Goal: Download file/media

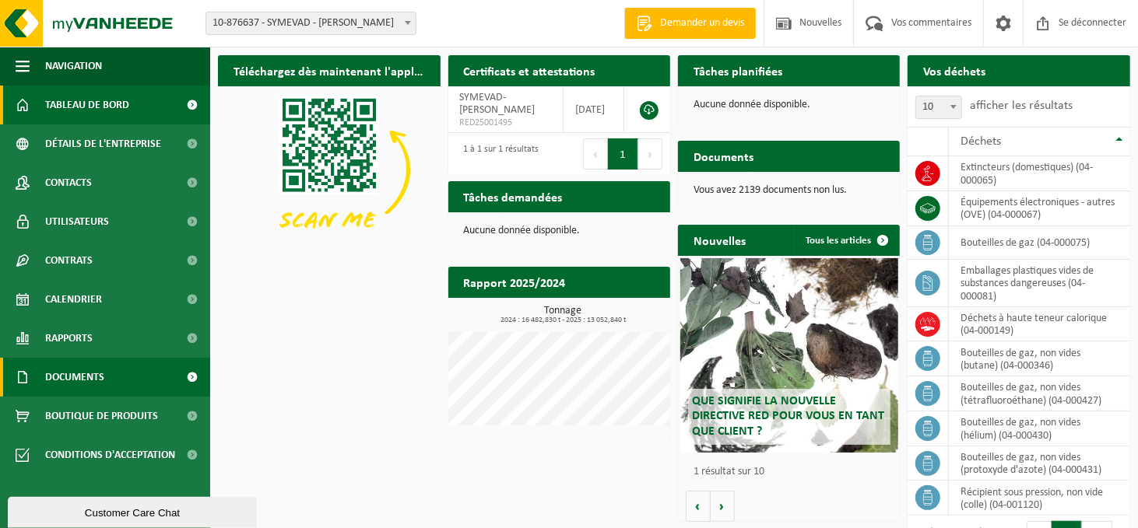
click at [105, 377] on link "Documents" at bounding box center [105, 377] width 210 height 39
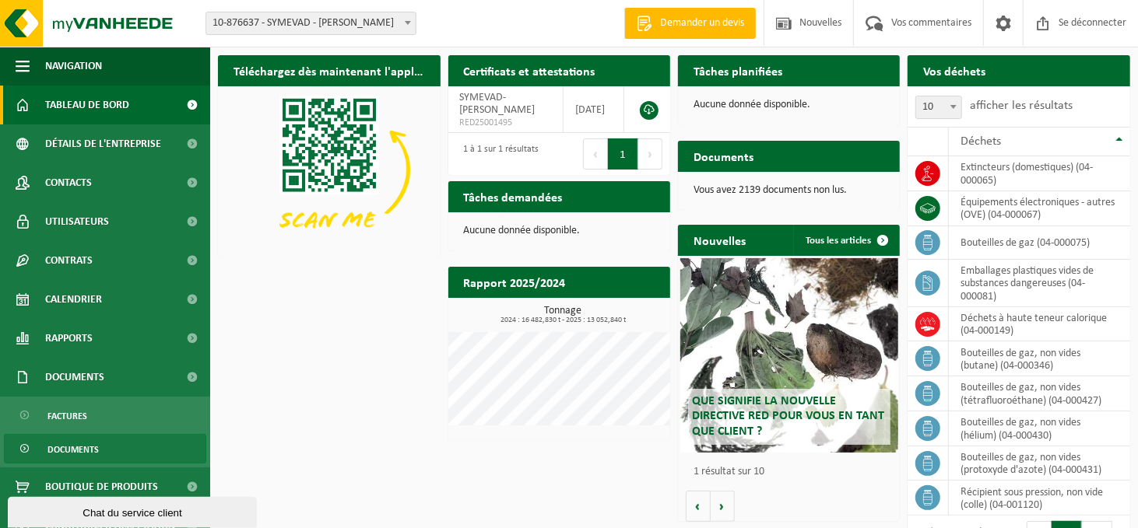
click at [90, 446] on font "Documents" at bounding box center [72, 450] width 51 height 9
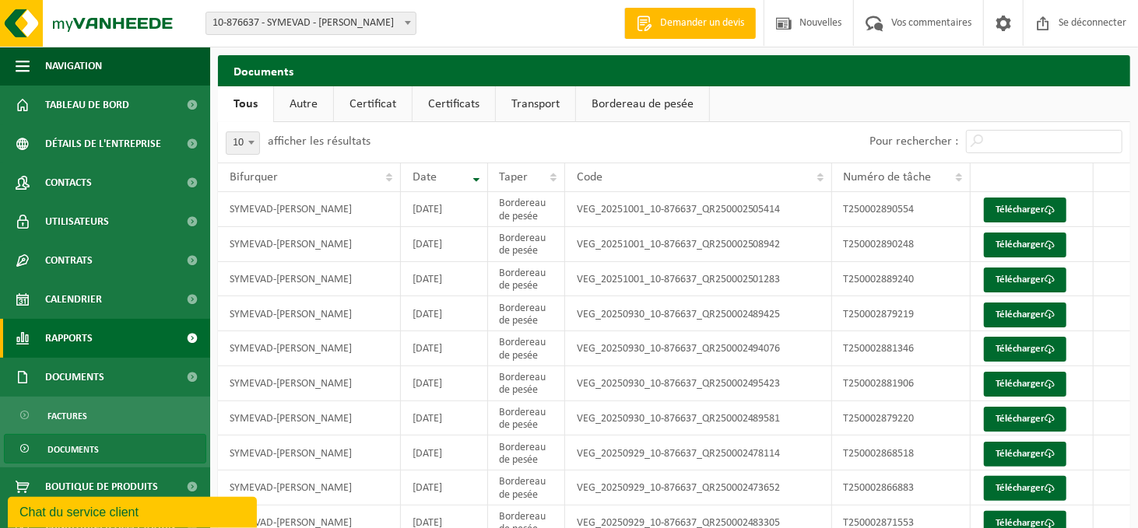
click at [96, 333] on link "Rapports" at bounding box center [105, 338] width 210 height 39
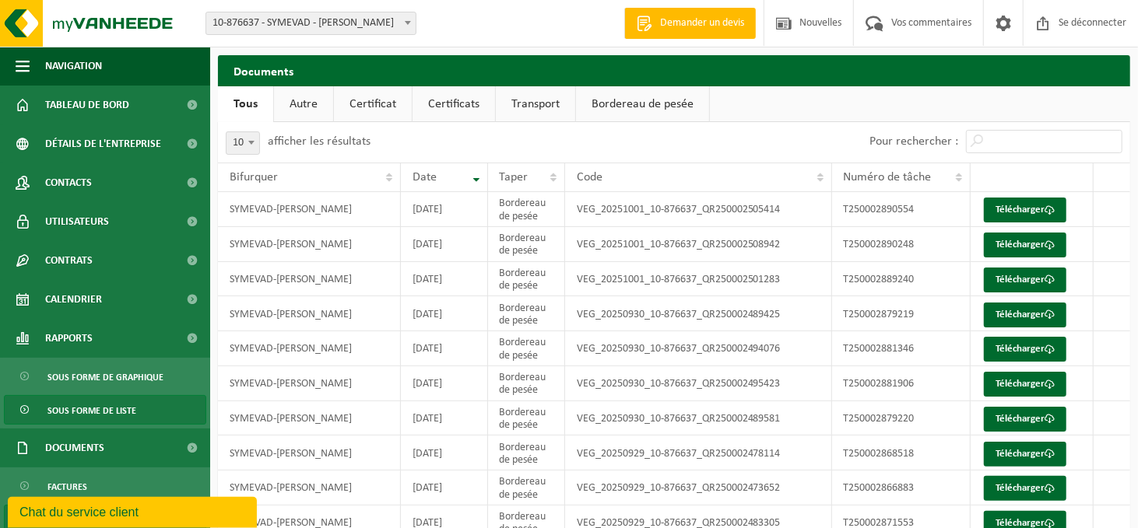
click at [97, 407] on font "Sous forme de liste" at bounding box center [91, 411] width 89 height 9
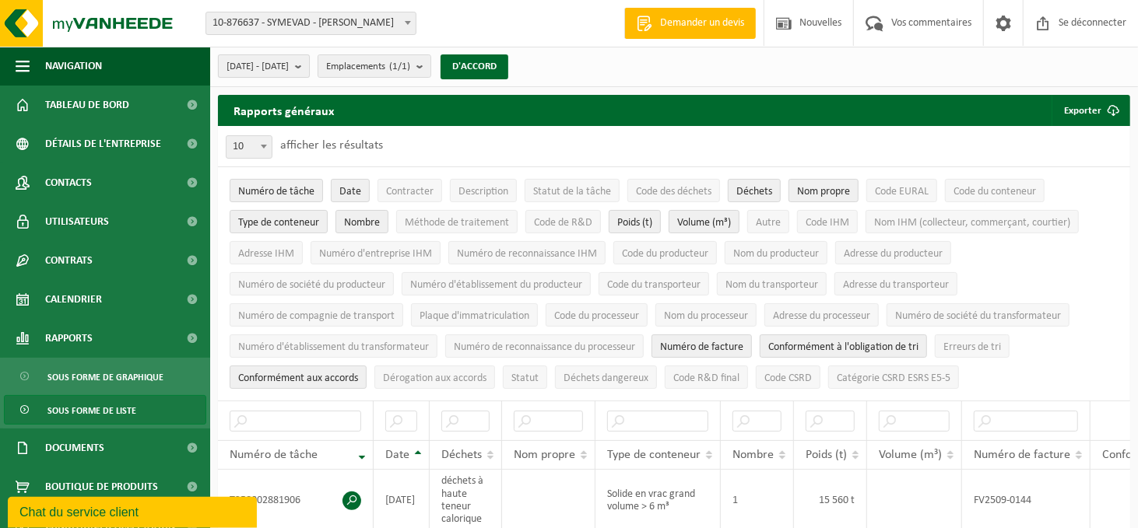
click at [309, 64] on b "submit" at bounding box center [302, 66] width 14 height 22
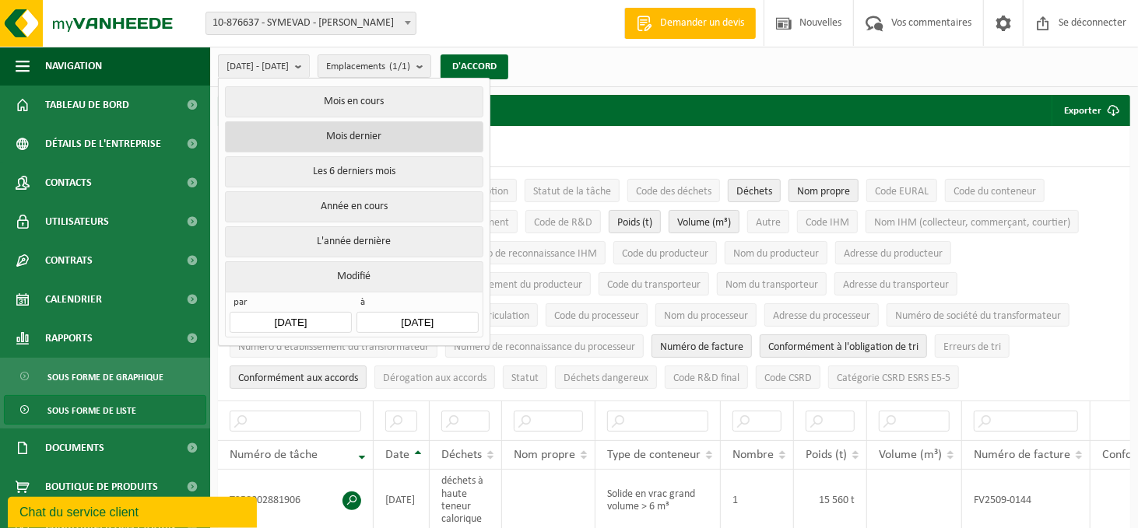
click at [361, 137] on font "Mois dernier" at bounding box center [353, 137] width 55 height 12
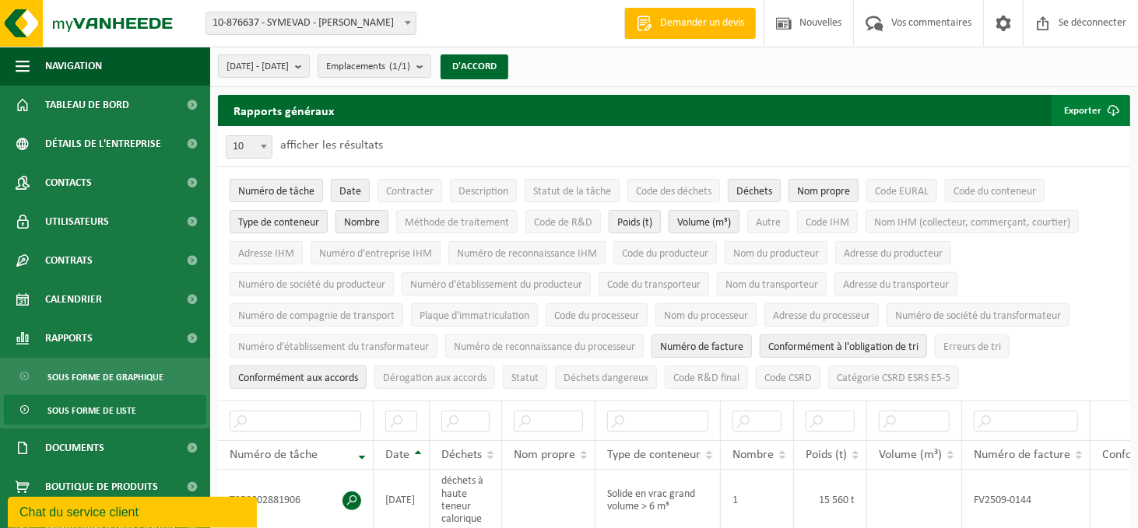
click at [1092, 107] on font "Exporter" at bounding box center [1082, 111] width 37 height 10
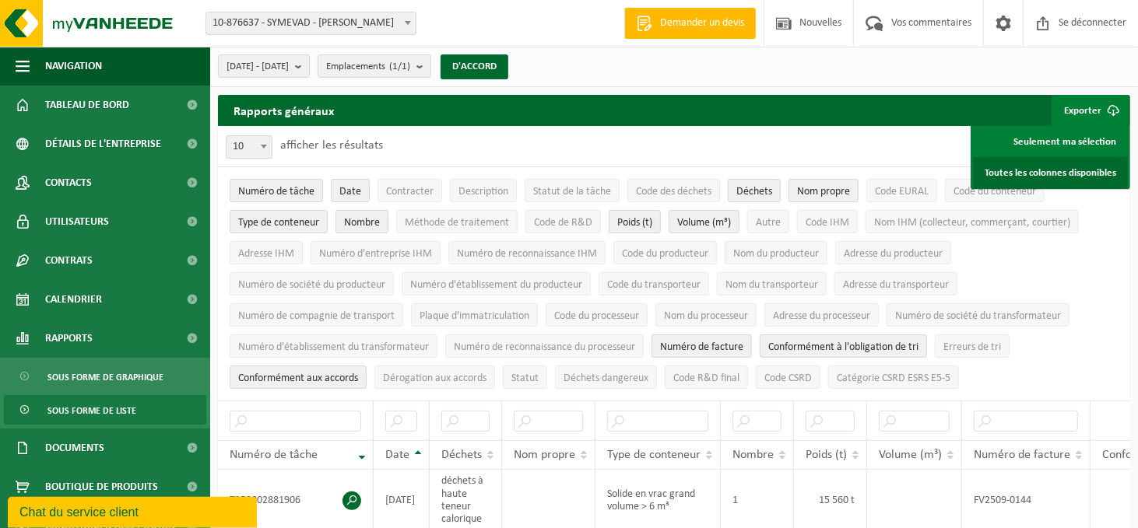
click at [1027, 171] on font "Toutes les colonnes disponibles" at bounding box center [1051, 173] width 132 height 10
click at [497, 68] on font "D'ACCORD" at bounding box center [474, 66] width 44 height 10
click at [1053, 172] on font "Toutes les colonnes disponibles" at bounding box center [1051, 173] width 132 height 10
